Goal: Task Accomplishment & Management: Manage account settings

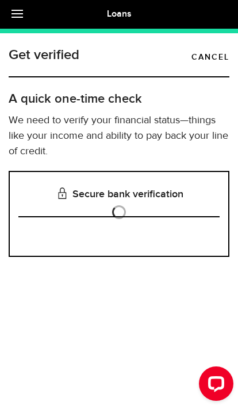
click at [11, 12] on link at bounding box center [20, 14] width 40 height 29
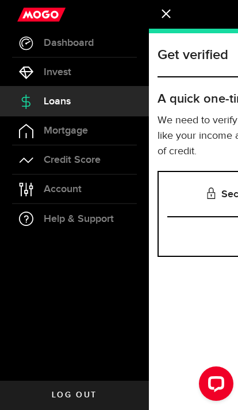
click at [64, 143] on link "Mortgage" at bounding box center [74, 131] width 149 height 29
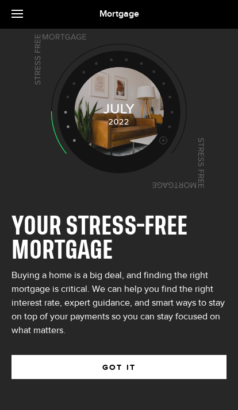
click at [11, 22] on link at bounding box center [20, 14] width 40 height 29
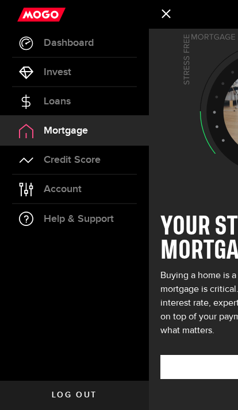
click at [122, 139] on link "Mortgage" at bounding box center [74, 131] width 149 height 29
